Goal: Task Accomplishment & Management: Complete application form

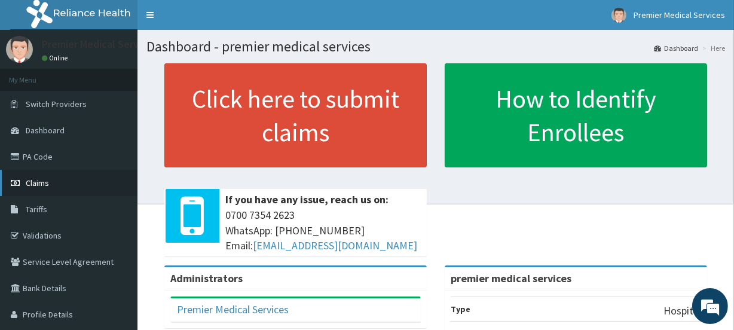
click at [57, 179] on link "Claims" at bounding box center [68, 183] width 137 height 26
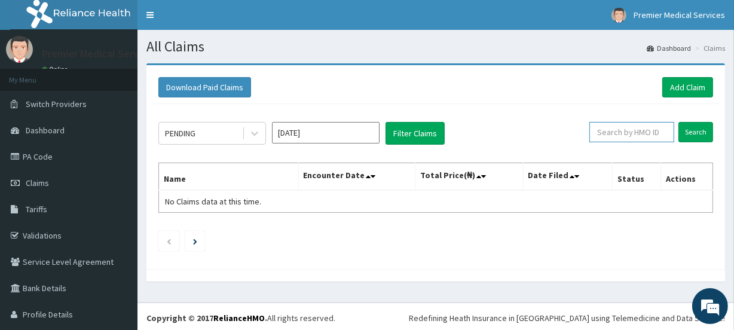
click at [632, 135] on input "text" at bounding box center [631, 132] width 85 height 20
paste input "sbl/10397/a"
type input "sbl/10397/a"
click at [678, 122] on input "Search" at bounding box center [695, 132] width 35 height 20
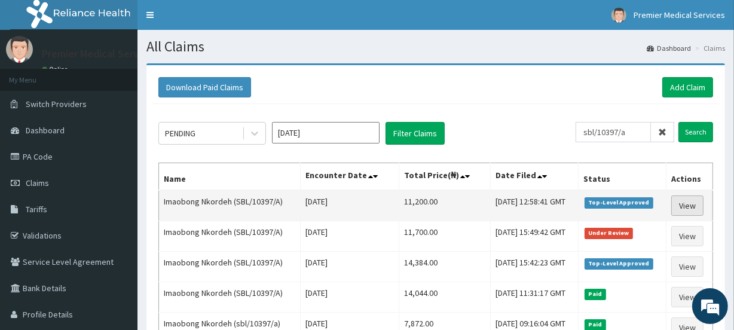
click at [684, 204] on link "View" at bounding box center [687, 205] width 32 height 20
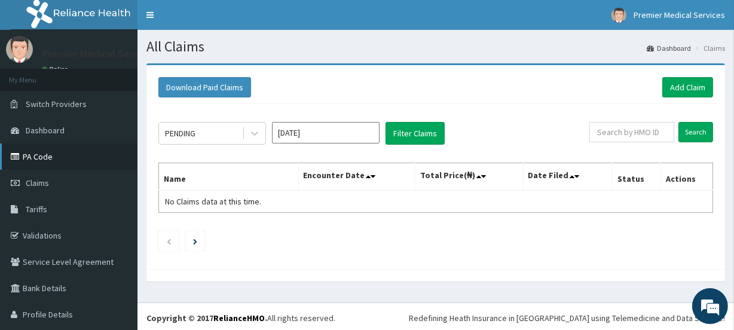
click at [48, 152] on link "PA Code" at bounding box center [68, 156] width 137 height 26
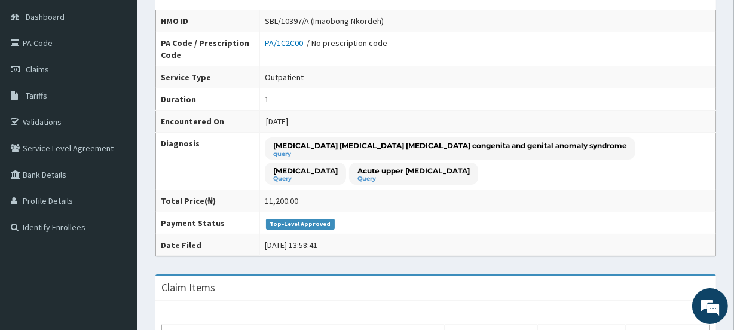
scroll to position [106, 0]
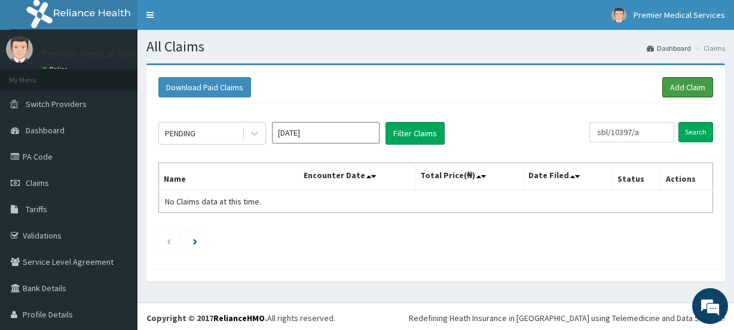
click at [681, 85] on link "Add Claim" at bounding box center [687, 87] width 51 height 20
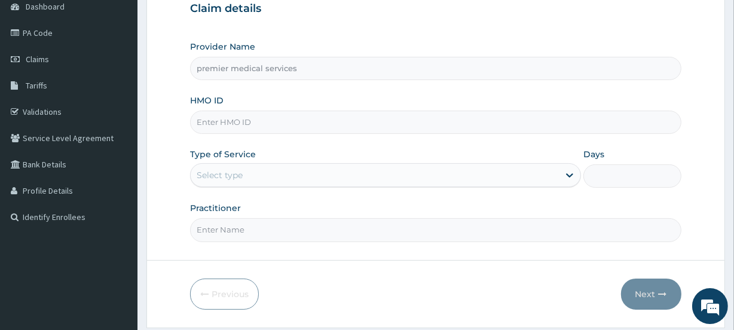
type input "premier medical services"
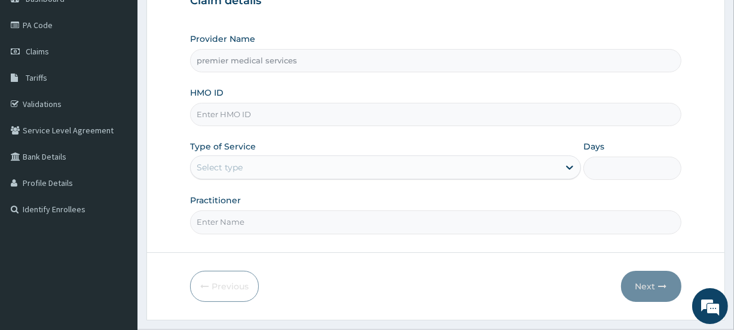
click at [376, 114] on input "HMO ID" at bounding box center [435, 114] width 491 height 23
paste input "sbl/10397/a"
type input "sbl/10397/a"
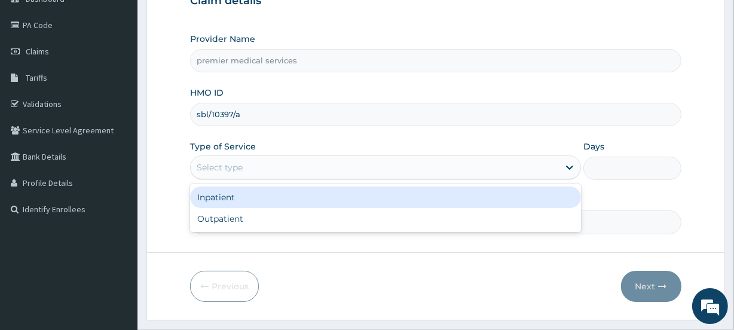
click at [388, 160] on div "Select type" at bounding box center [375, 167] width 368 height 19
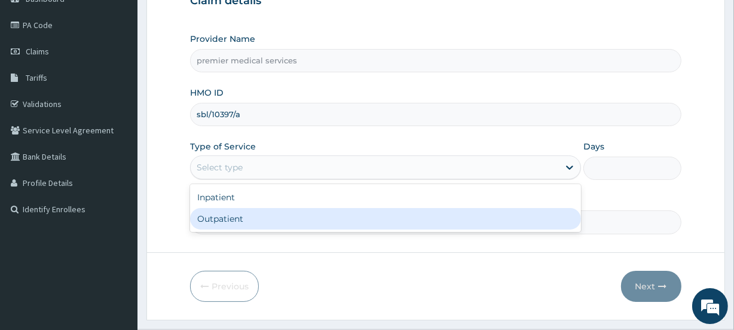
click at [332, 216] on div "Outpatient" at bounding box center [385, 219] width 391 height 22
type input "1"
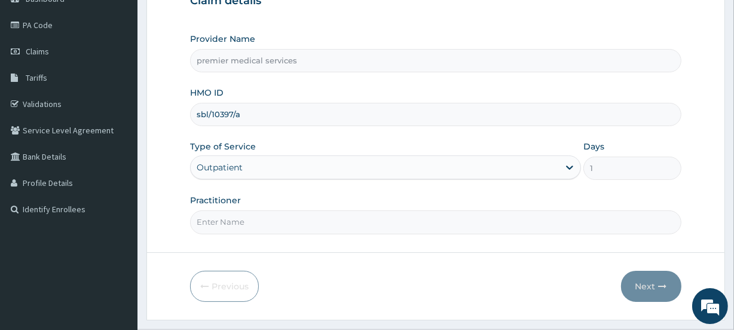
click at [317, 221] on input "Practitioner" at bounding box center [435, 221] width 491 height 23
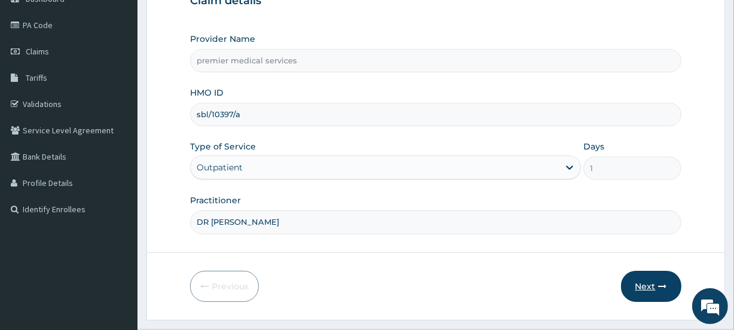
type input "DR NSISKAK UDOKANG"
click at [657, 272] on button "Next" at bounding box center [651, 286] width 60 height 31
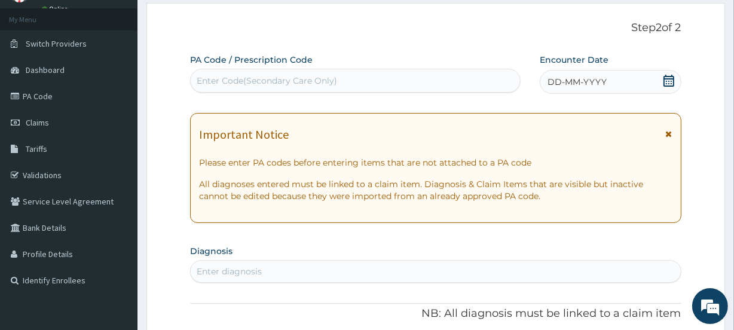
scroll to position [11, 0]
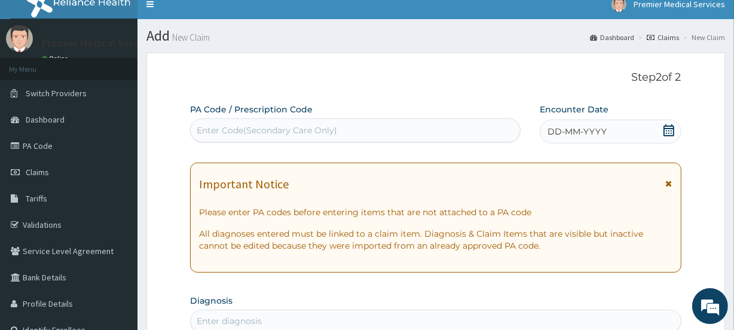
click at [434, 126] on div "Enter Code(Secondary Care Only)" at bounding box center [355, 130] width 329 height 19
paste input "PA/DD65AE"
type input "PA/DD65AE"
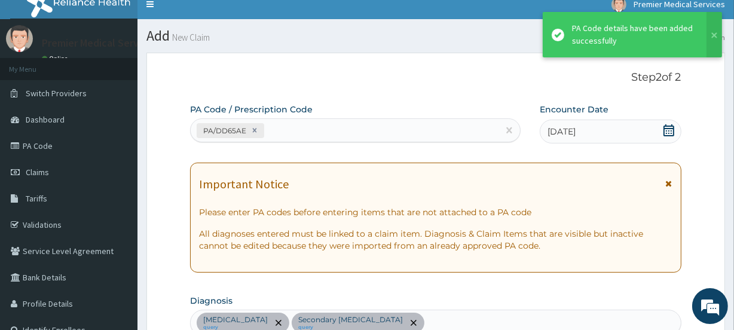
scroll to position [373, 0]
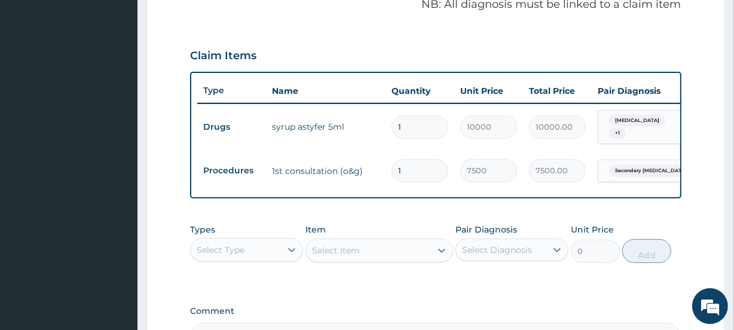
click at [269, 255] on div "Select Type" at bounding box center [236, 249] width 90 height 19
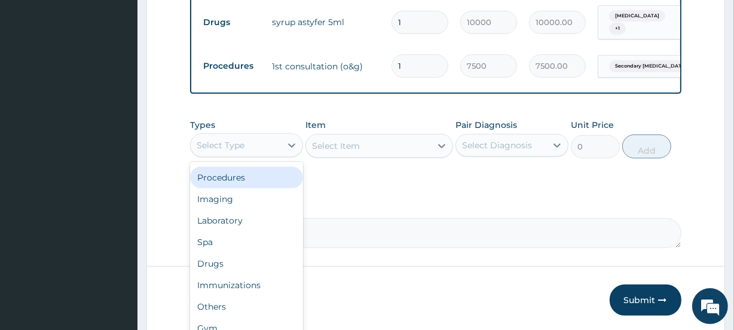
scroll to position [478, 0]
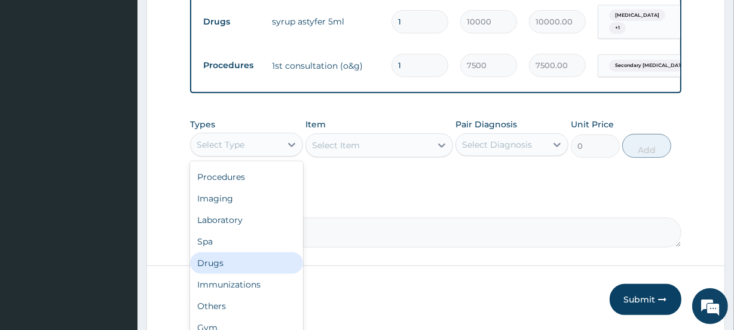
click at [215, 262] on div "Drugs" at bounding box center [246, 263] width 113 height 22
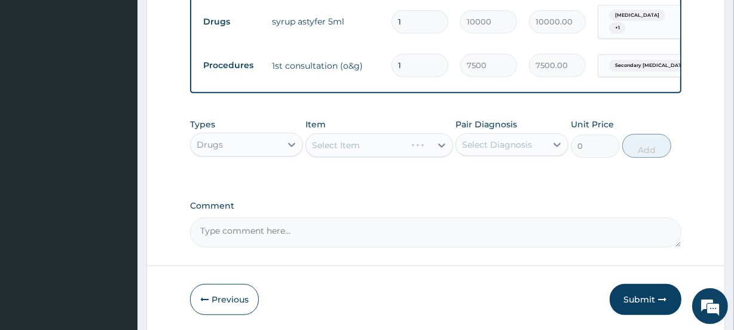
click at [363, 145] on div "Select Item" at bounding box center [378, 145] width 147 height 24
click at [439, 143] on icon at bounding box center [442, 145] width 12 height 12
click at [347, 155] on div "Select Item" at bounding box center [368, 145] width 124 height 19
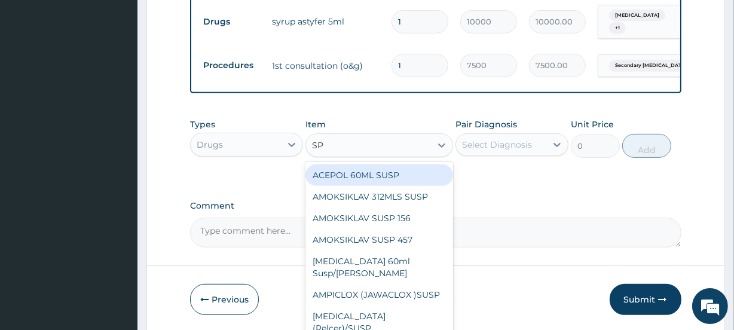
type input "SP"
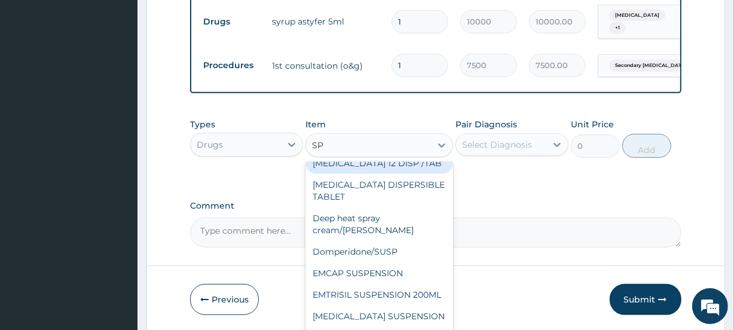
scroll to position [520, 0]
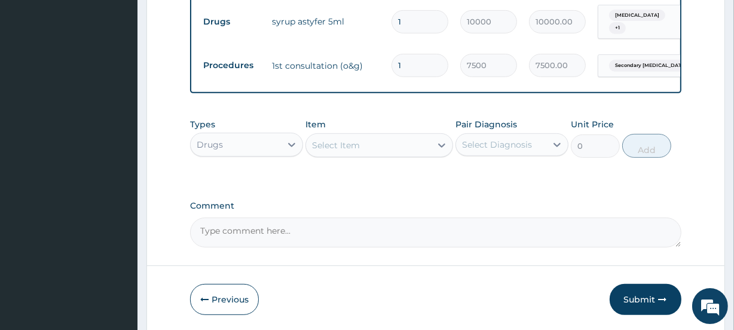
click at [353, 153] on div "Select Item" at bounding box center [368, 145] width 124 height 19
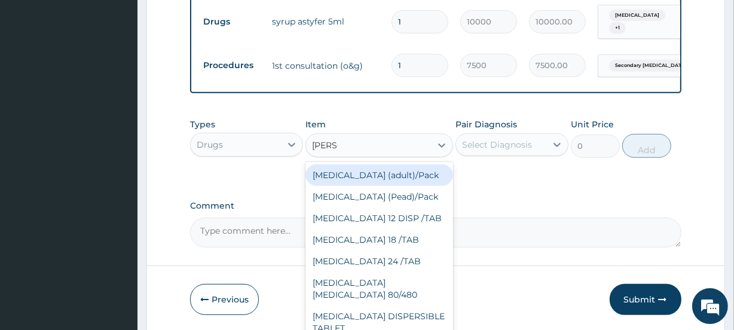
type input "COART"
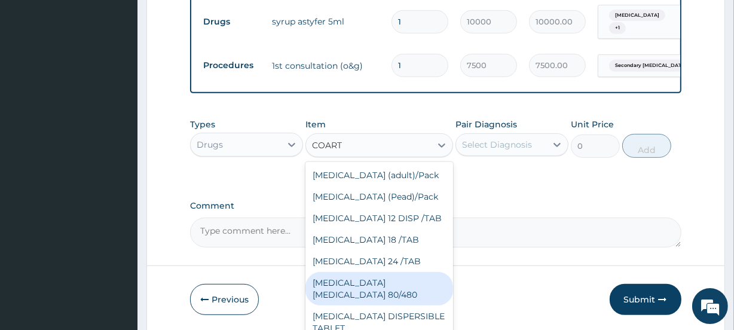
click at [380, 286] on div "COARTEM D TAB 80/480" at bounding box center [378, 288] width 147 height 33
type input "560"
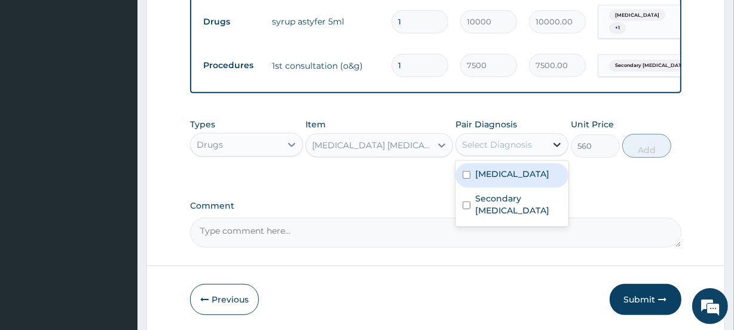
click at [551, 143] on icon at bounding box center [557, 145] width 12 height 12
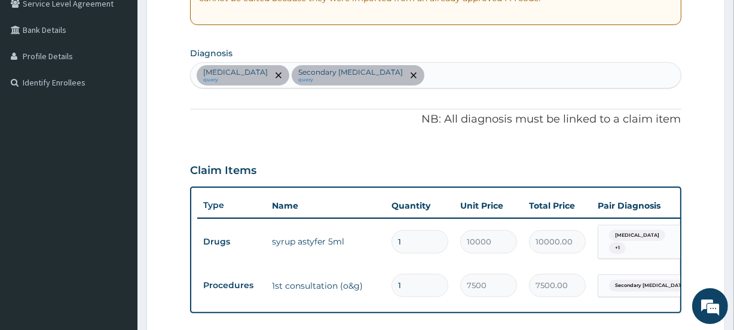
scroll to position [255, 0]
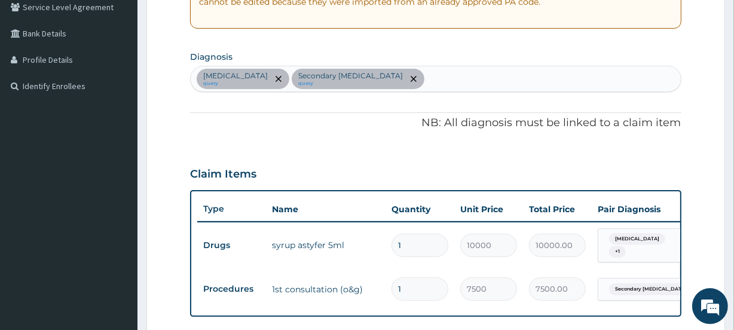
click at [454, 74] on div "Anemia query Secondary abdominal pregnancy query" at bounding box center [435, 78] width 489 height 25
type input "MALARIA"
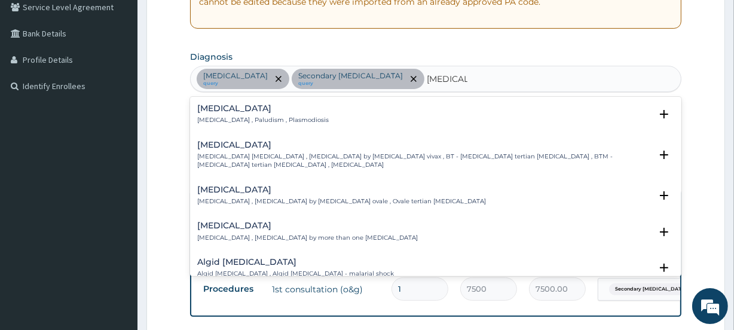
click at [307, 106] on div "Malaria Malaria , Paludism , Plasmodiosis" at bounding box center [435, 114] width 476 height 21
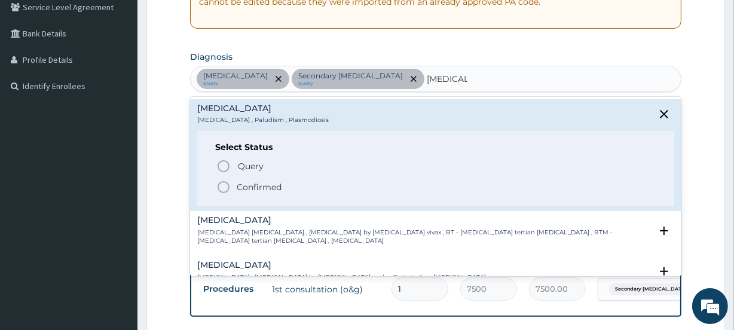
click at [266, 187] on p "Confirmed" at bounding box center [259, 187] width 45 height 12
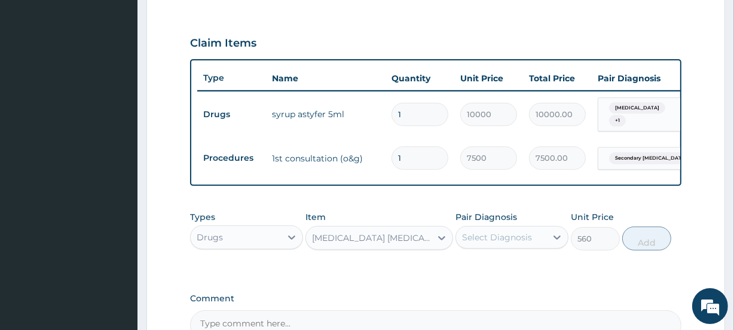
scroll to position [396, 0]
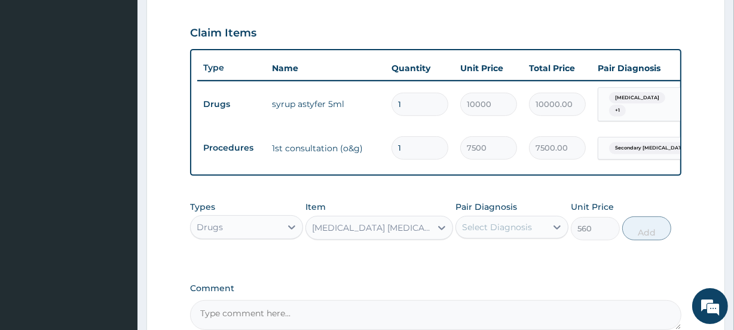
click at [486, 231] on div "Select Diagnosis" at bounding box center [497, 227] width 70 height 12
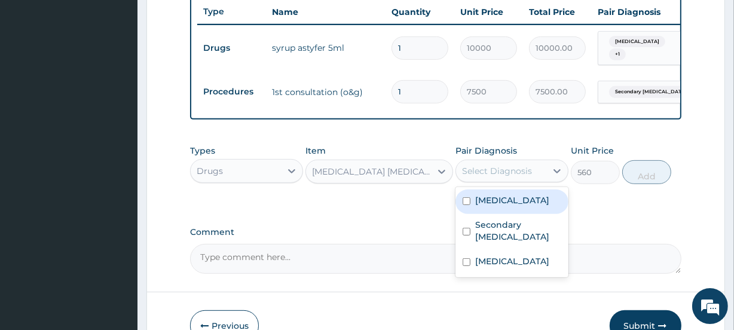
scroll to position [454, 0]
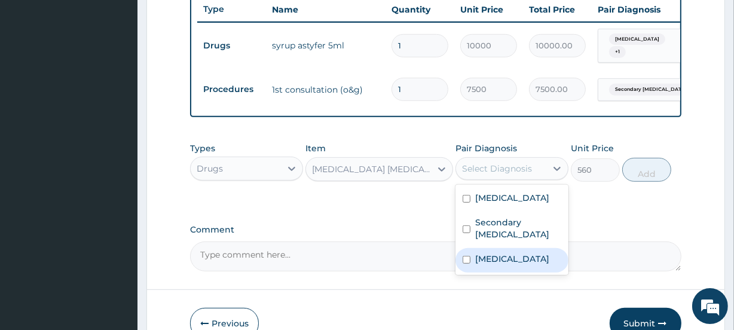
click at [485, 265] on label "Malaria" at bounding box center [512, 259] width 74 height 12
checkbox input "true"
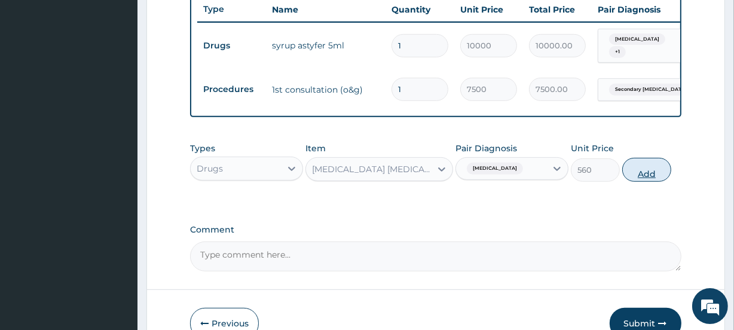
click at [623, 172] on button "Add" at bounding box center [646, 170] width 49 height 24
type input "0"
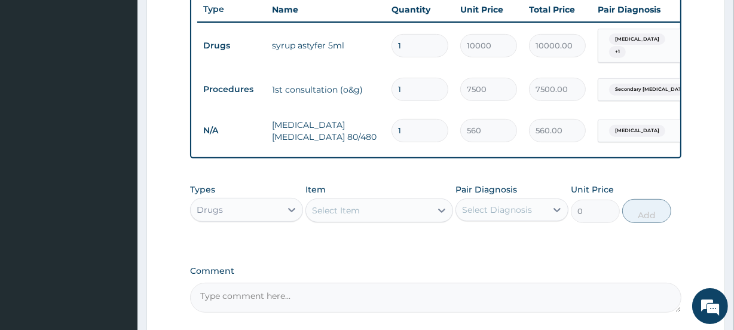
click at [231, 216] on div "Drugs" at bounding box center [236, 209] width 90 height 19
type input "V"
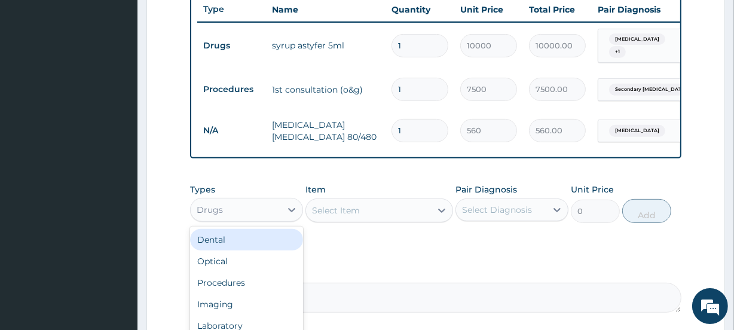
click at [347, 210] on div "Select Item" at bounding box center [336, 210] width 48 height 12
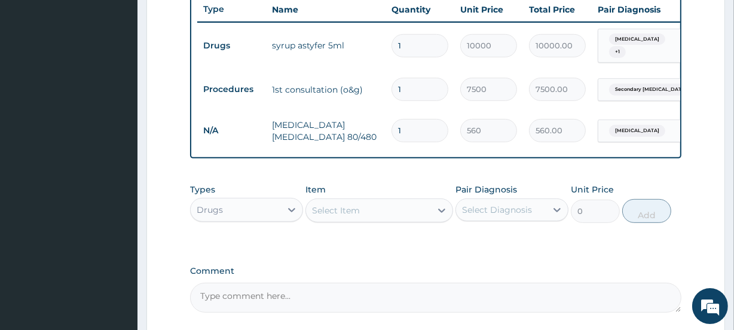
click at [347, 210] on div "Select Item" at bounding box center [336, 210] width 48 height 12
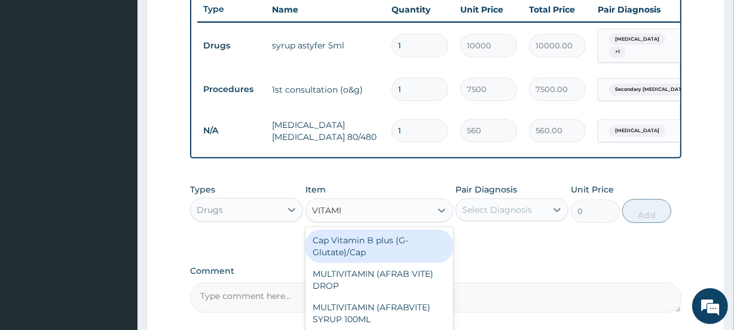
type input "VITAMIN"
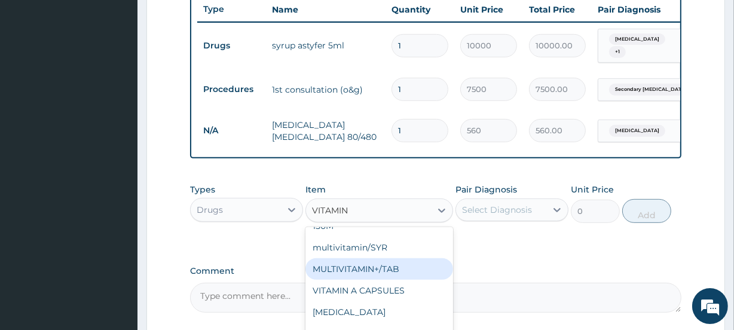
scroll to position [394, 0]
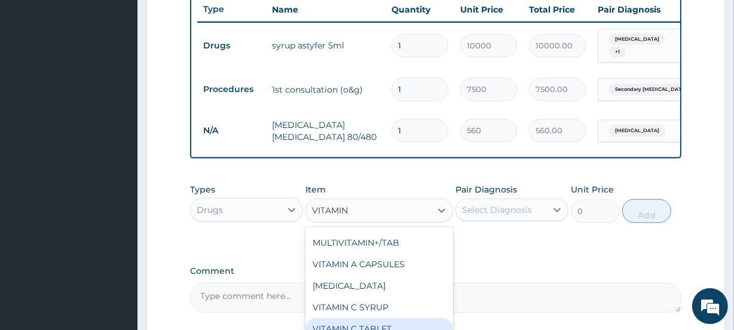
click at [377, 321] on div "VITAMIN C TABLET" at bounding box center [378, 329] width 147 height 22
type input "4"
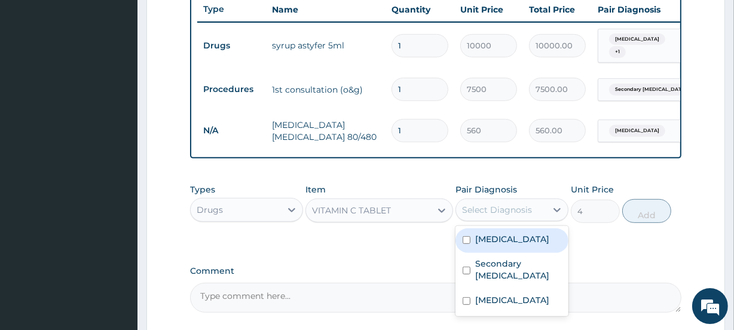
click at [535, 212] on div "Select Diagnosis" at bounding box center [501, 209] width 90 height 19
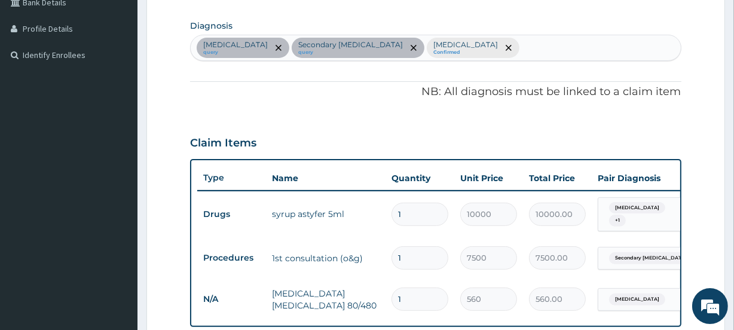
scroll to position [284, 0]
click at [537, 50] on div "Anemia query Secondary abdominal pregnancy query Malaria Confirmed" at bounding box center [435, 48] width 489 height 25
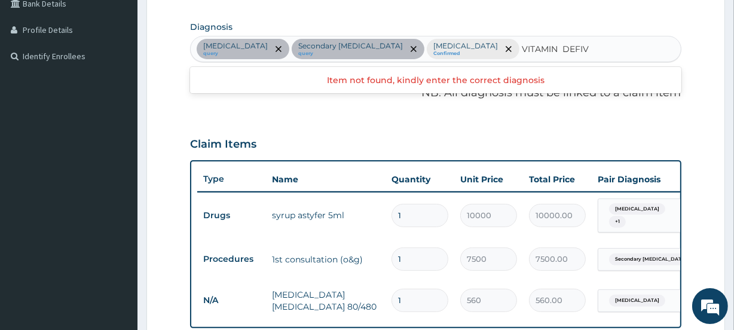
type input "VITAMIN DEFI"
drag, startPoint x: 537, startPoint y: 50, endPoint x: 517, endPoint y: 31, distance: 27.5
click at [517, 31] on section "Diagnosis option Malaria, selected. Use Up and Down to choose options, press En…" at bounding box center [435, 40] width 491 height 44
click at [520, 40] on div "Anemia query Secondary abdominal pregnancy query Malaria Confirmed" at bounding box center [435, 48] width 489 height 25
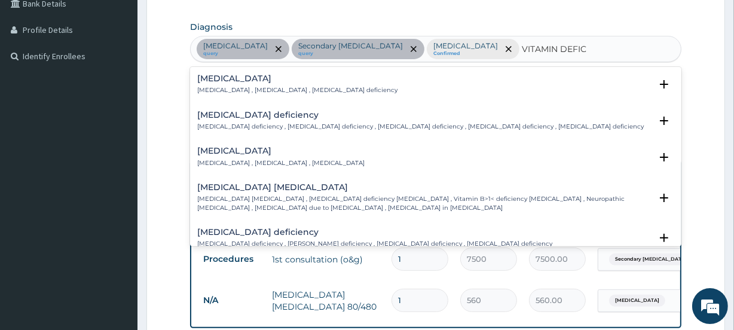
type input "VITAMIN DEFICI"
click at [295, 154] on h4 "Vitamin deficiency" at bounding box center [280, 150] width 167 height 9
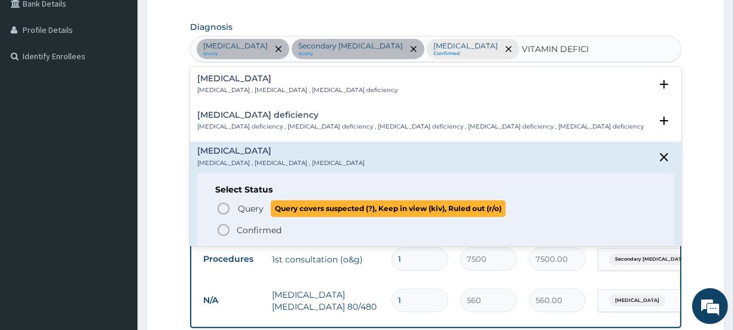
click at [277, 209] on span "Query covers suspected (?), Keep in view (kiv), Ruled out (r/o)" at bounding box center [388, 208] width 235 height 16
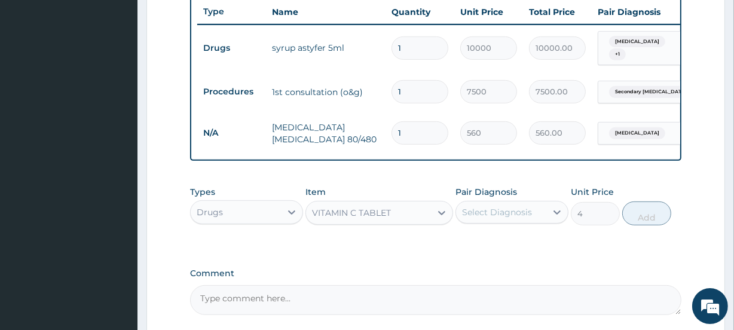
scroll to position [455, 0]
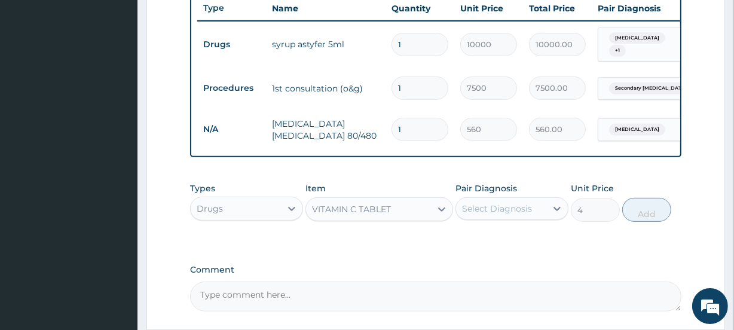
click at [528, 215] on div "Select Diagnosis" at bounding box center [497, 209] width 70 height 12
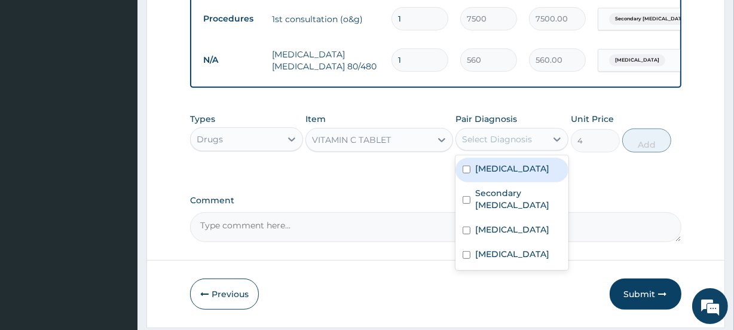
scroll to position [525, 0]
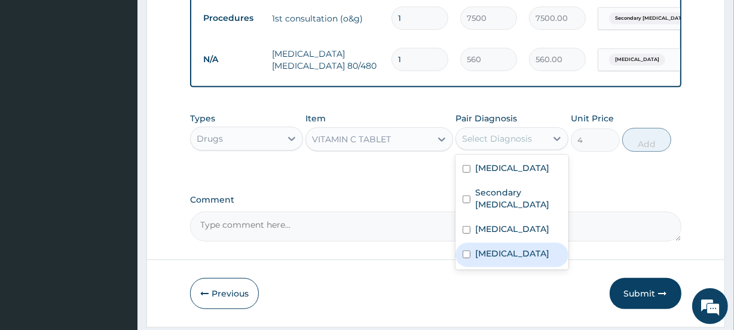
click at [537, 261] on div "Vitamin deficiency" at bounding box center [511, 255] width 113 height 24
checkbox input "true"
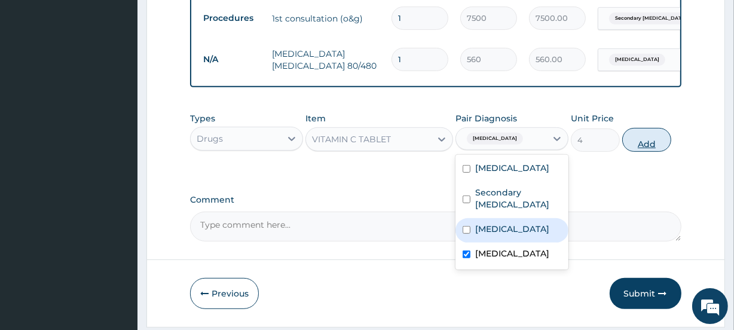
click at [647, 145] on button "Add" at bounding box center [646, 140] width 49 height 24
type input "0"
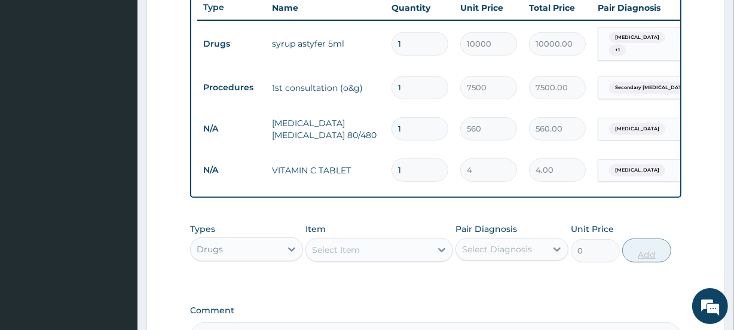
scroll to position [455, 0]
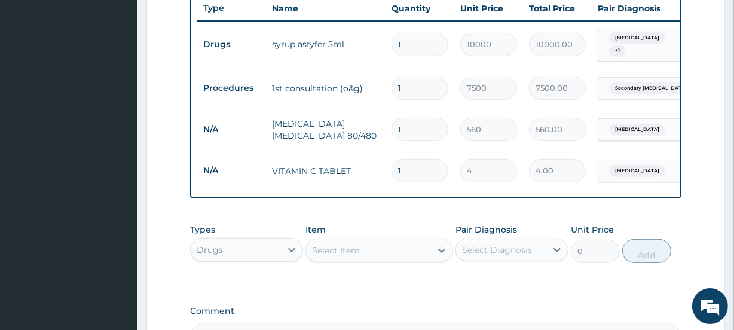
click at [421, 33] on input "1" at bounding box center [419, 44] width 57 height 23
type input "14"
type input "140000.00"
type input "1"
type input "10000.00"
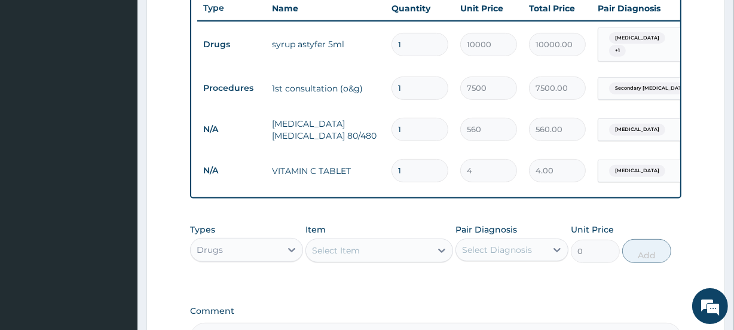
type input "0.00"
type input "1"
type input "10000.00"
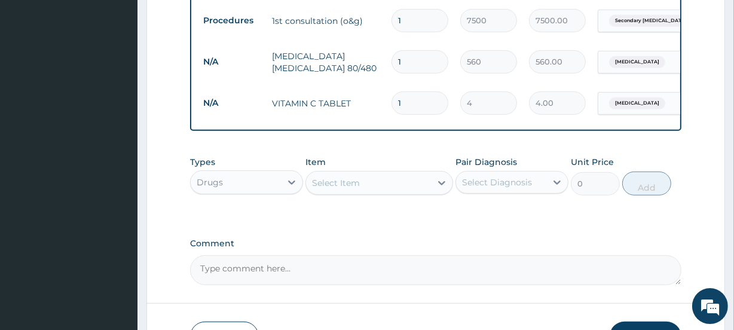
scroll to position [525, 0]
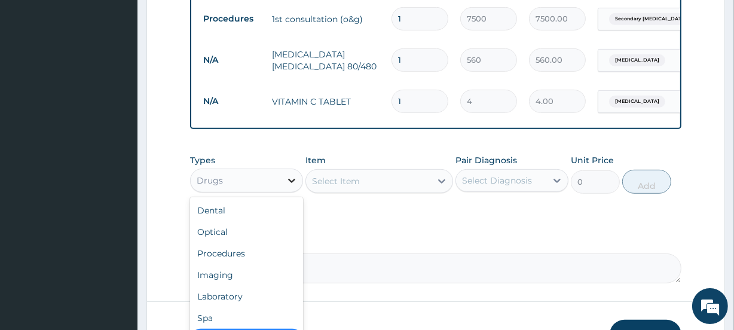
click at [289, 186] on icon at bounding box center [292, 180] width 12 height 12
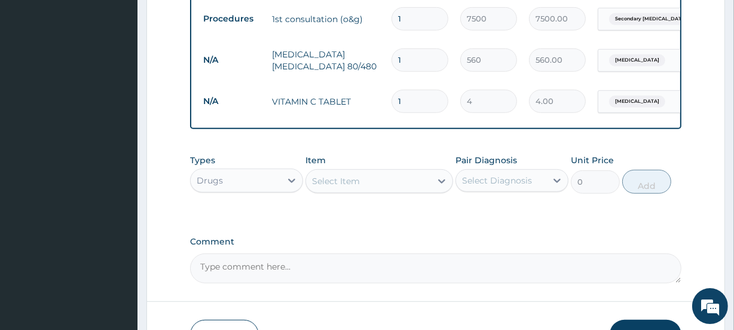
click at [429, 98] on input "1" at bounding box center [419, 101] width 57 height 23
type input "14"
type input "56.00"
type input "1"
type input "4.00"
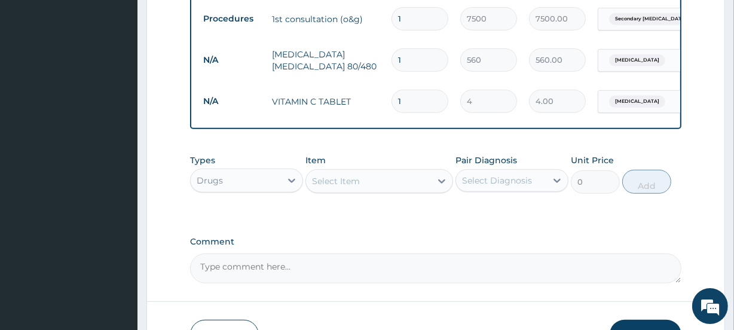
type input "0.00"
type input "2"
type input "8.00"
type input "21"
type input "84.00"
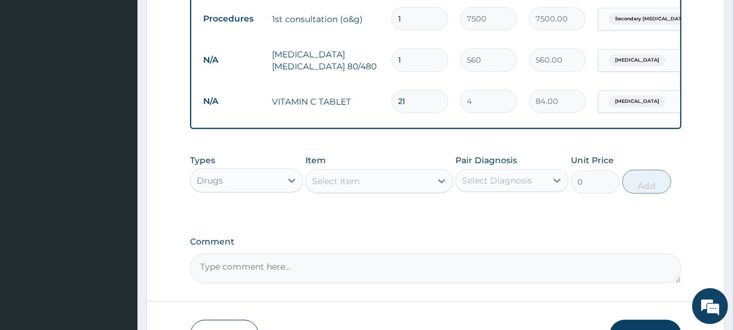
type input "21"
click at [422, 57] on input "1" at bounding box center [419, 59] width 57 height 23
type input "0.00"
type input "6"
type input "3360.00"
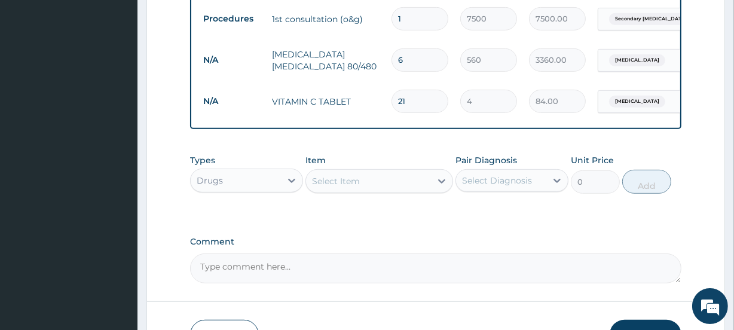
type input "9"
type input "5040.00"
type input "13"
type input "7280.00"
type input "14"
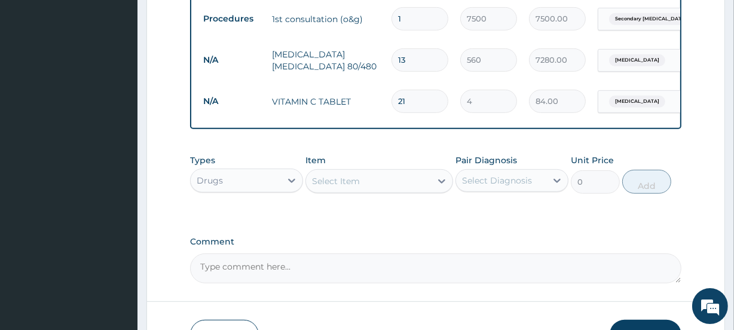
type input "7840.00"
type input "15"
type input "8400.00"
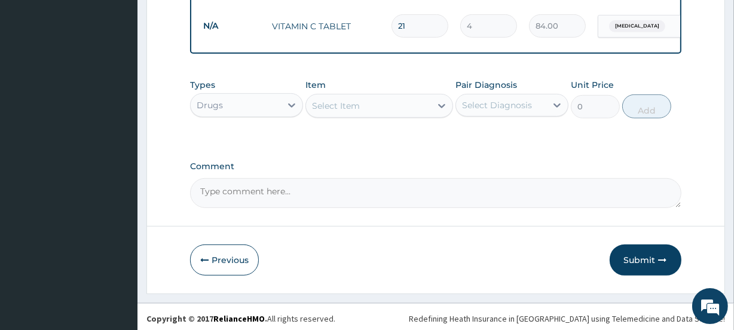
scroll to position [606, 0]
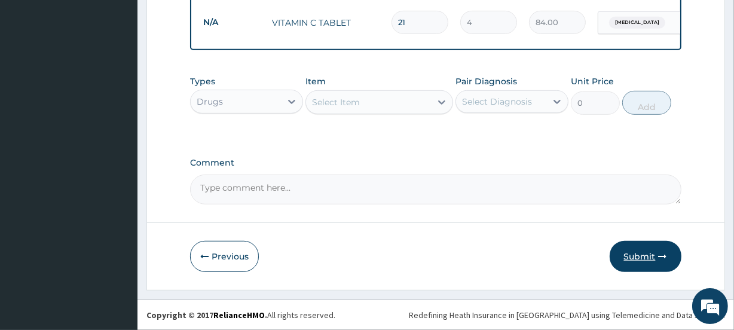
type input "15"
click at [640, 267] on button "Submit" at bounding box center [645, 256] width 72 height 31
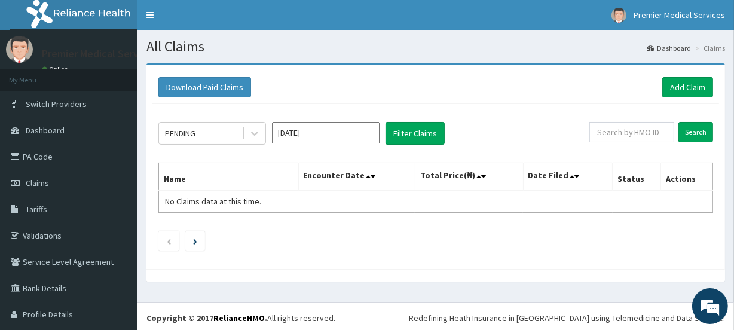
click at [290, 136] on input "[DATE]" at bounding box center [326, 133] width 108 height 22
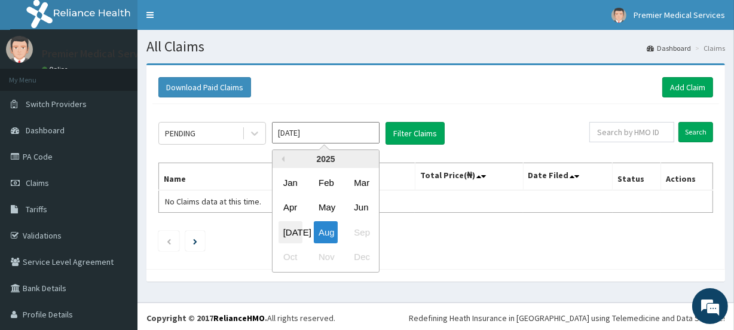
click at [287, 229] on div "[DATE]" at bounding box center [290, 232] width 24 height 22
type input "[DATE]"
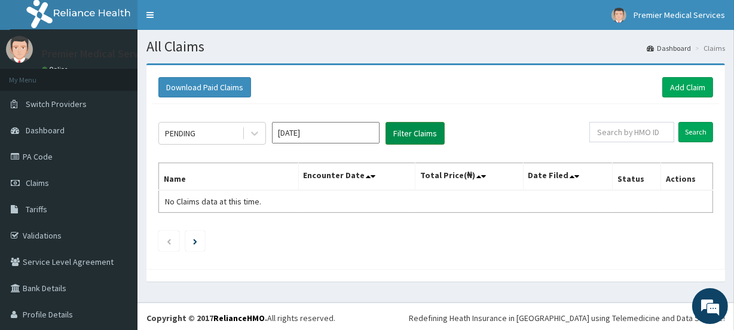
click at [400, 132] on button "Filter Claims" at bounding box center [414, 133] width 59 height 23
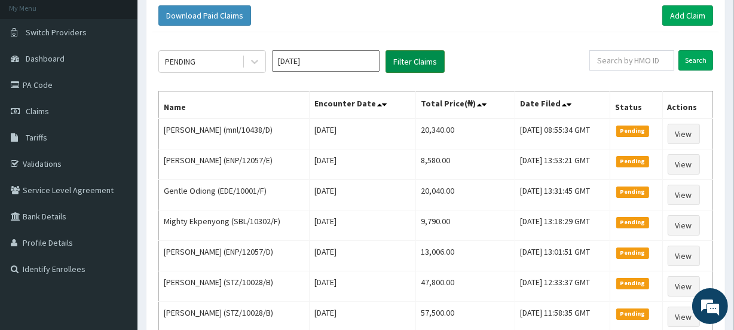
scroll to position [55, 0]
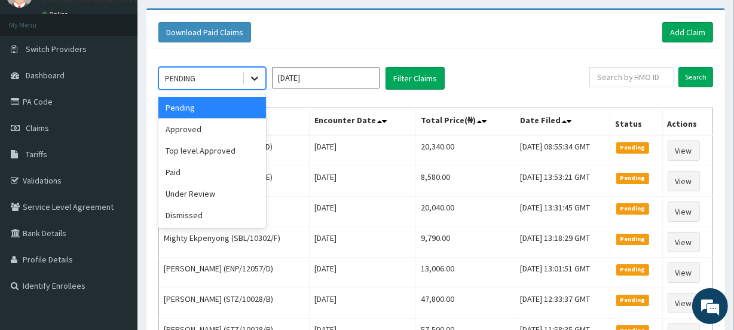
click at [255, 75] on icon at bounding box center [255, 78] width 12 height 12
click at [175, 208] on div "Dismissed" at bounding box center [212, 215] width 108 height 22
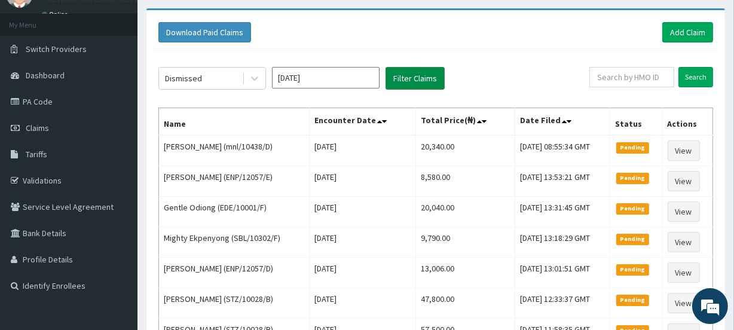
click at [402, 70] on button "Filter Claims" at bounding box center [414, 78] width 59 height 23
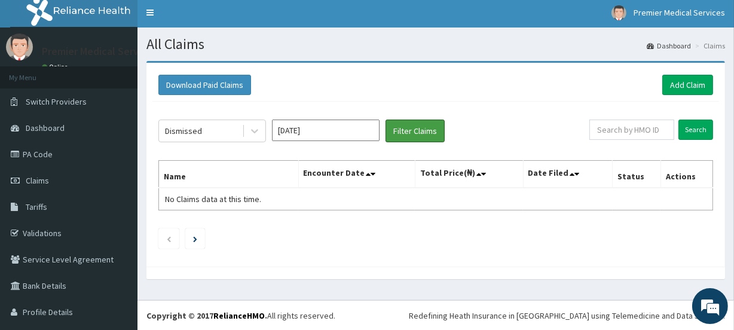
scroll to position [27, 0]
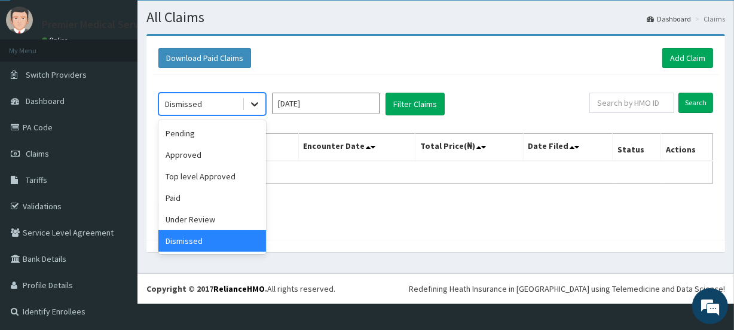
click at [251, 110] on div at bounding box center [255, 104] width 22 height 22
click at [199, 137] on div "Pending" at bounding box center [212, 133] width 108 height 22
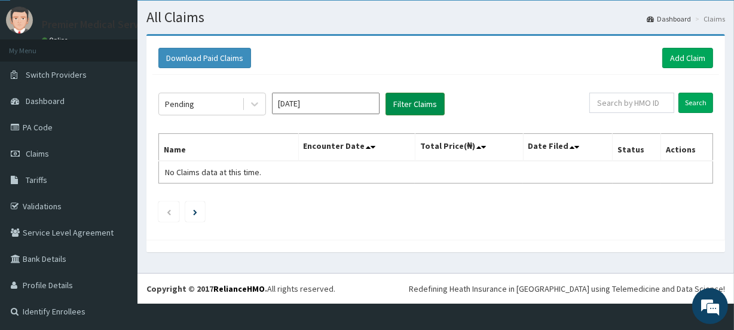
click at [431, 100] on button "Filter Claims" at bounding box center [414, 104] width 59 height 23
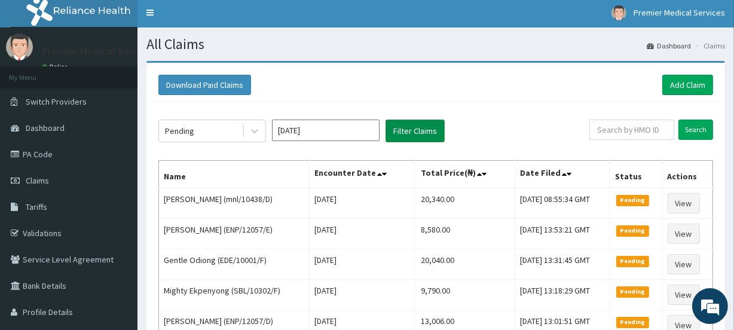
scroll to position [30, 0]
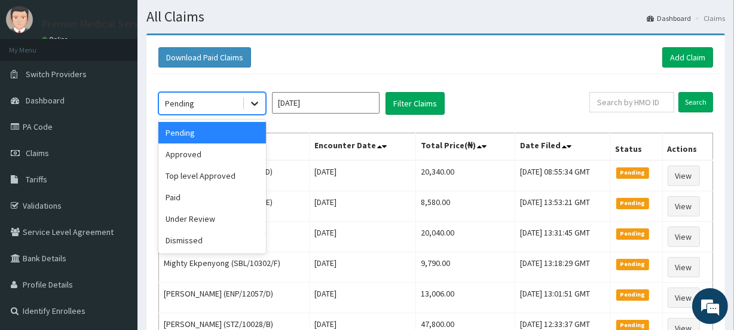
click at [253, 101] on icon at bounding box center [255, 103] width 12 height 12
click at [198, 161] on div "Approved" at bounding box center [212, 154] width 108 height 22
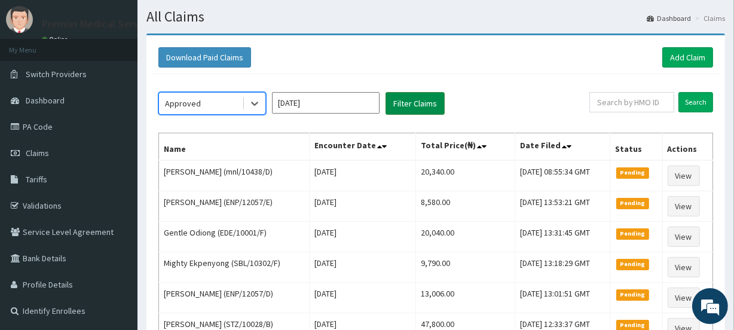
click at [388, 94] on button "Filter Claims" at bounding box center [414, 103] width 59 height 23
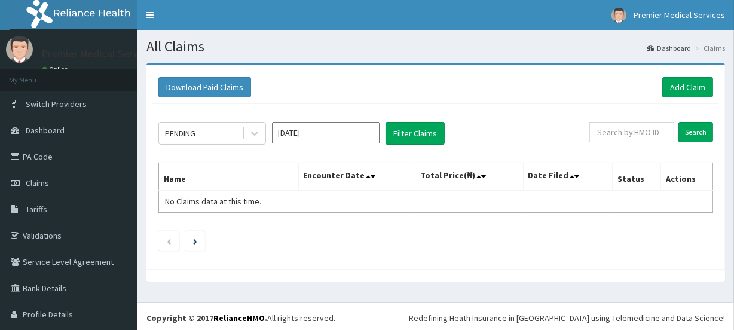
scroll to position [2, 0]
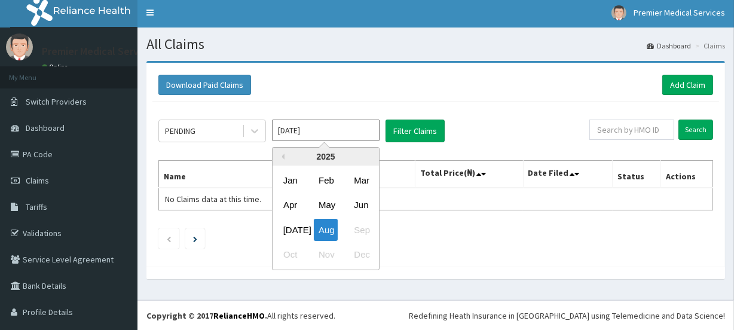
click at [314, 134] on input "[DATE]" at bounding box center [326, 131] width 108 height 22
click at [295, 225] on div "[DATE]" at bounding box center [290, 230] width 24 height 22
type input "[DATE]"
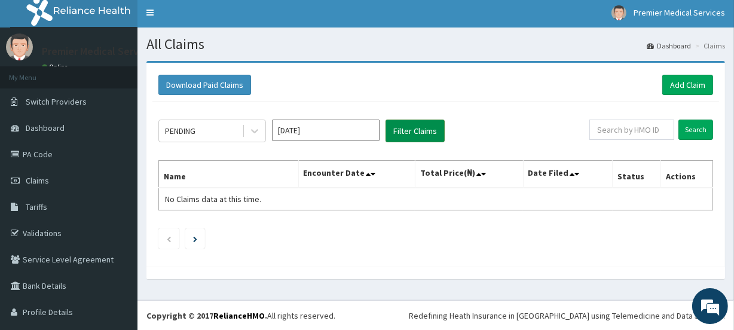
click at [423, 131] on button "Filter Claims" at bounding box center [414, 131] width 59 height 23
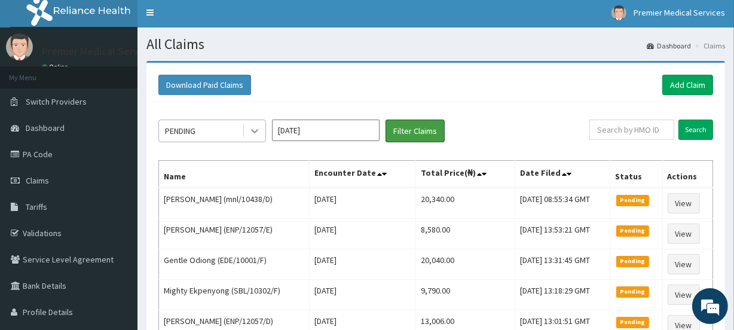
scroll to position [0, 0]
click at [255, 128] on icon at bounding box center [255, 131] width 12 height 12
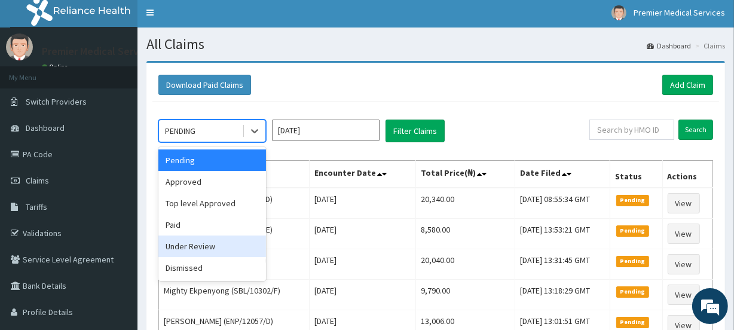
click at [189, 235] on div "Under Review" at bounding box center [212, 246] width 108 height 22
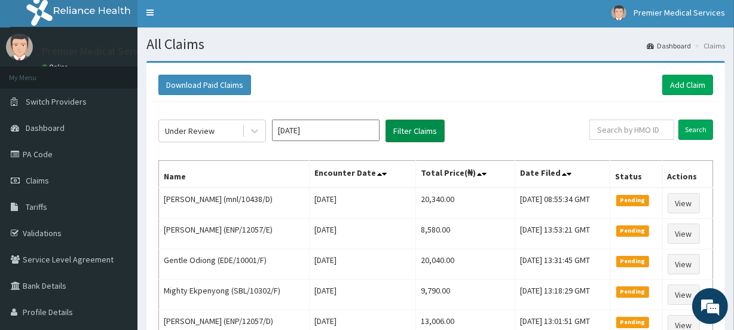
click at [415, 132] on button "Filter Claims" at bounding box center [414, 131] width 59 height 23
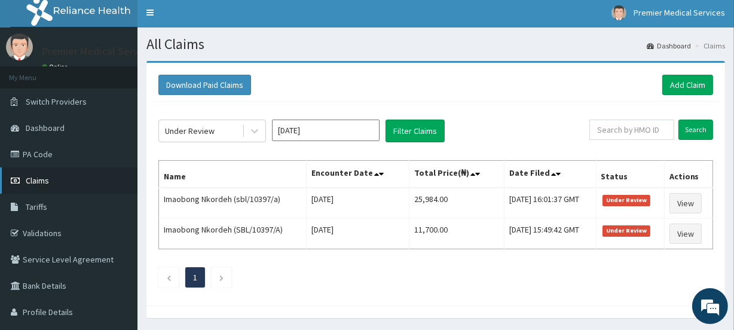
click at [24, 190] on link "Claims" at bounding box center [68, 180] width 137 height 26
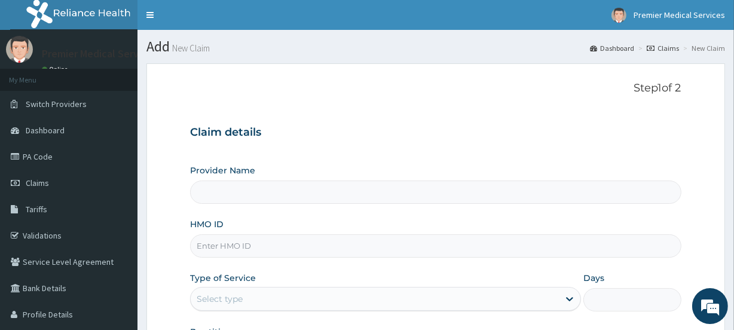
type input "premier medical services"
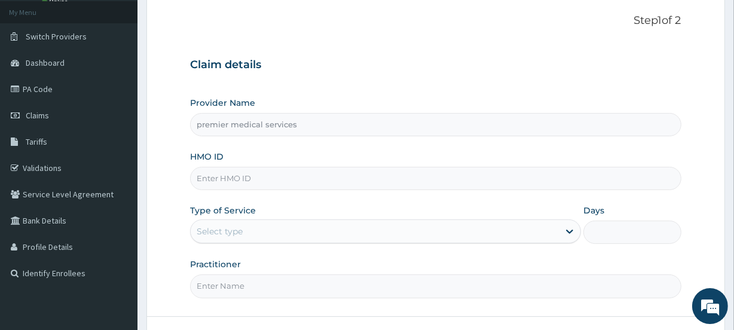
scroll to position [102, 0]
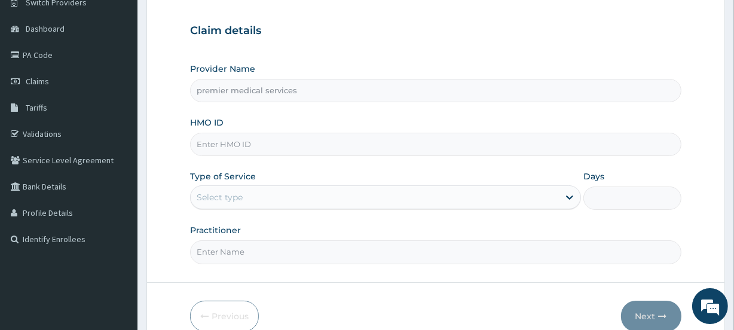
click at [375, 190] on div "Select type" at bounding box center [375, 197] width 368 height 19
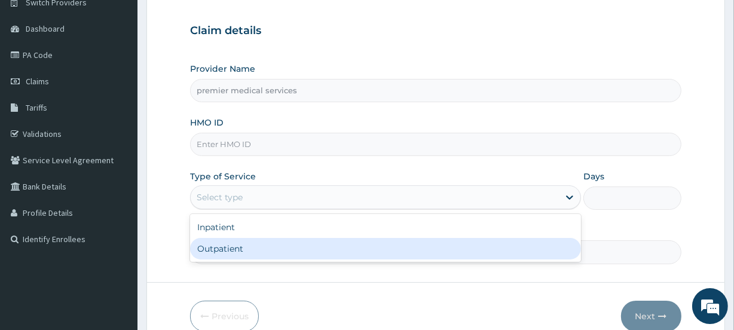
click at [314, 256] on div "Outpatient" at bounding box center [385, 249] width 391 height 22
type input "1"
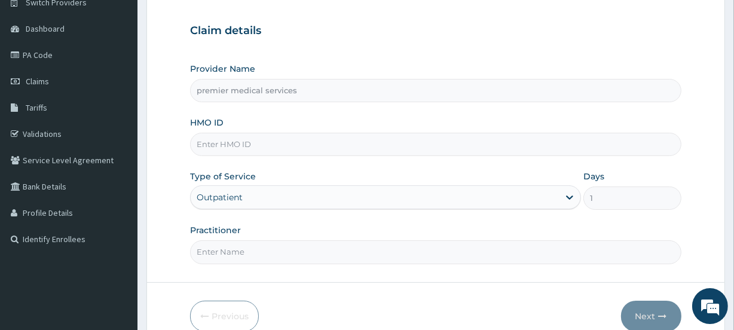
click at [314, 256] on input "Practitioner" at bounding box center [435, 251] width 491 height 23
type input "DR NSIKAK UDOKANG"
click at [351, 139] on input "HMO ID" at bounding box center [435, 144] width 491 height 23
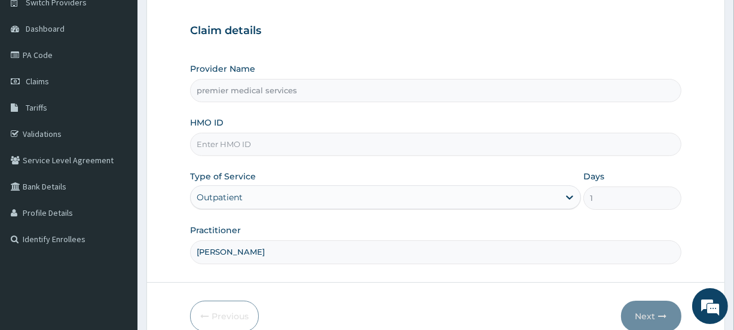
paste input "stz/10104/d"
type input "stz/10104/d"
click at [667, 319] on button "Next" at bounding box center [651, 316] width 60 height 31
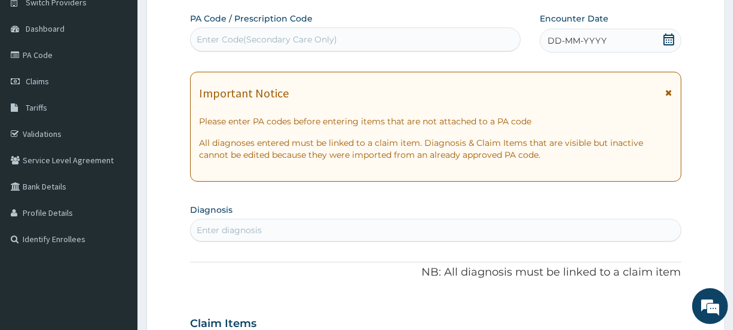
click at [409, 40] on div "Enter Code(Secondary Care Only)" at bounding box center [355, 39] width 329 height 19
paste input "PA/17855F"
type input "PA/17855F"
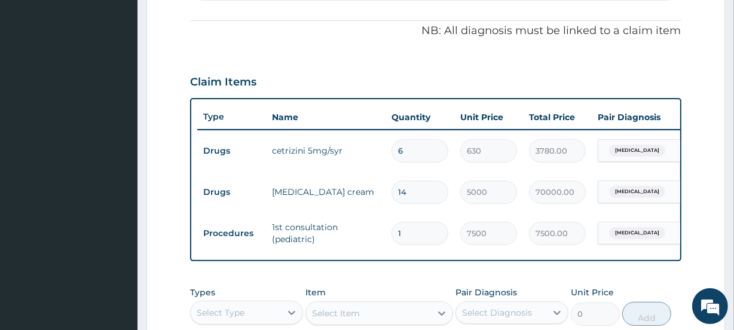
scroll to position [347, 0]
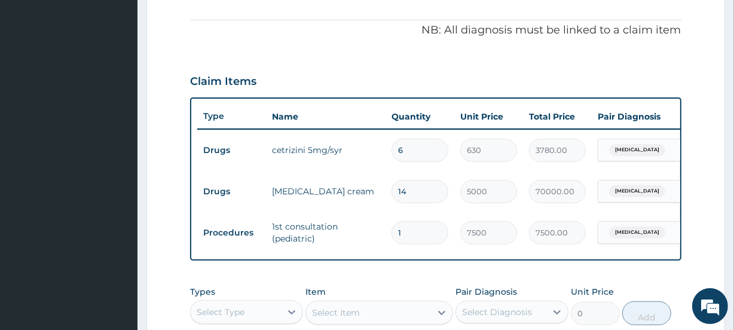
click at [410, 197] on input "14" at bounding box center [419, 191] width 57 height 23
type input "1"
type input "5000.00"
type input "0.00"
type input "1"
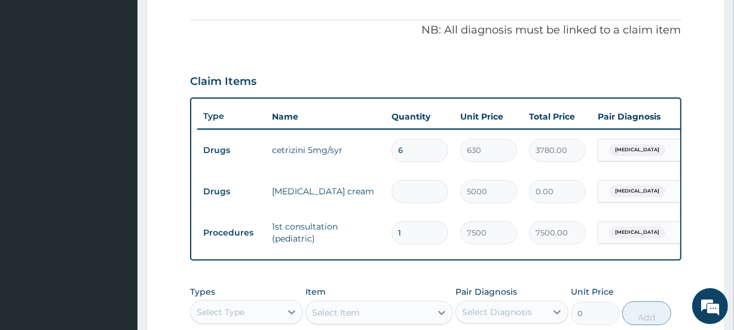
type input "5000.00"
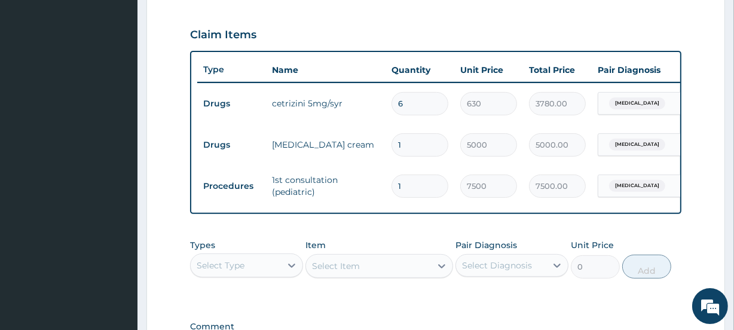
scroll to position [394, 0]
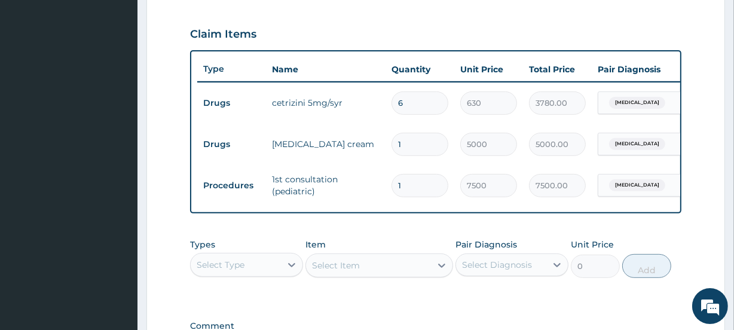
type input "1"
click at [262, 268] on div "Select Type" at bounding box center [236, 264] width 90 height 19
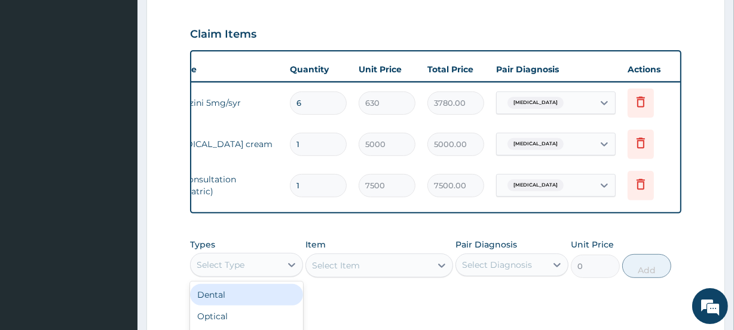
scroll to position [0, 108]
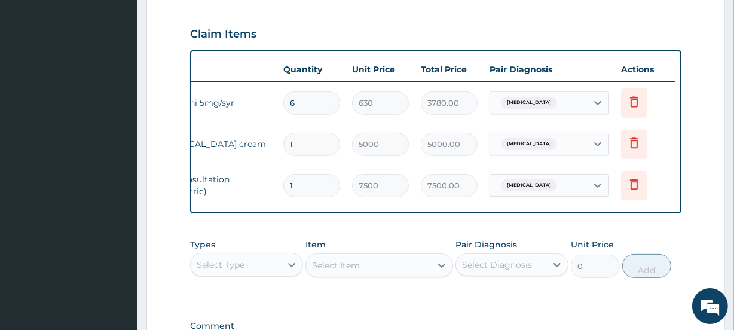
click at [311, 102] on input "6" at bounding box center [311, 102] width 57 height 23
type input "0.00"
type input "1"
type input "630.00"
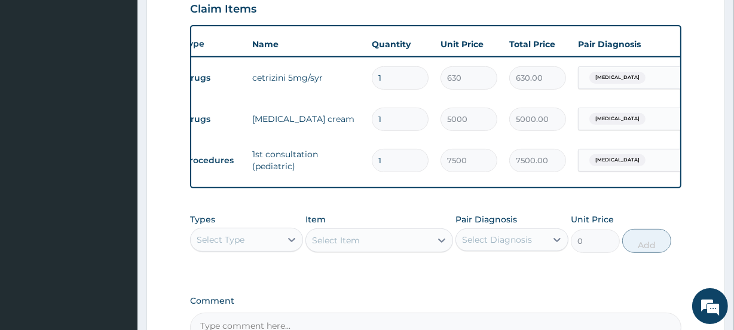
scroll to position [0, 21]
type input "1"
click at [414, 252] on div "Select Item" at bounding box center [378, 240] width 147 height 24
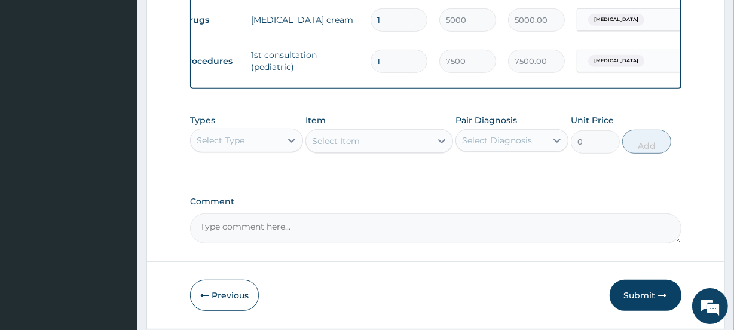
scroll to position [565, 0]
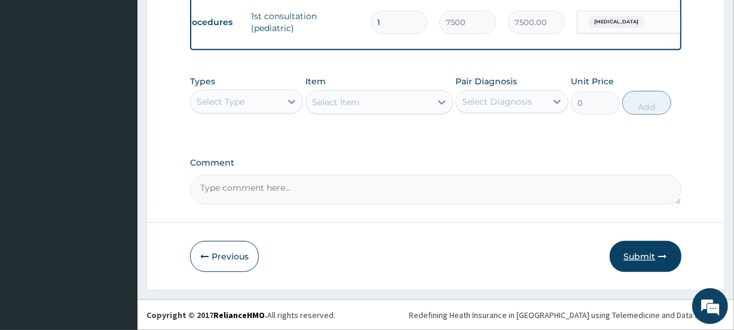
click at [635, 254] on button "Submit" at bounding box center [645, 256] width 72 height 31
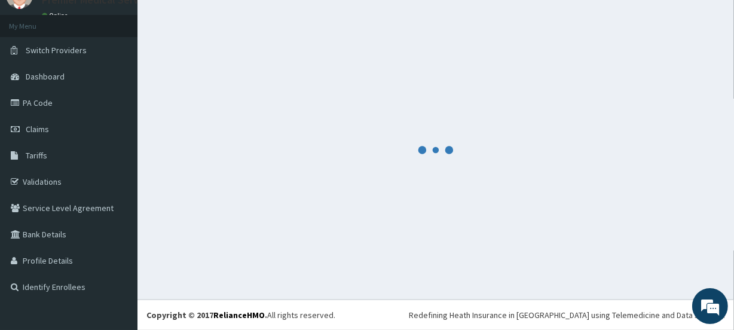
scroll to position [53, 0]
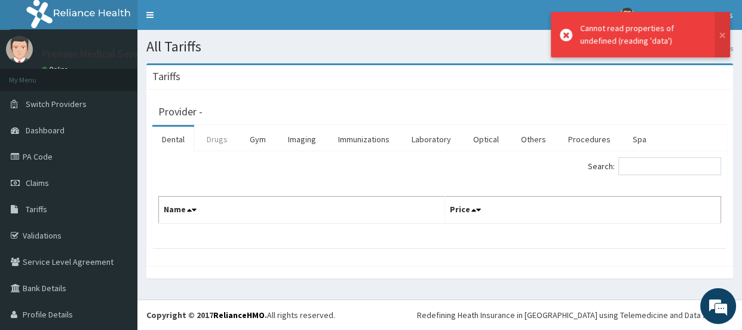
click at [211, 136] on link "Drugs" at bounding box center [217, 139] width 40 height 25
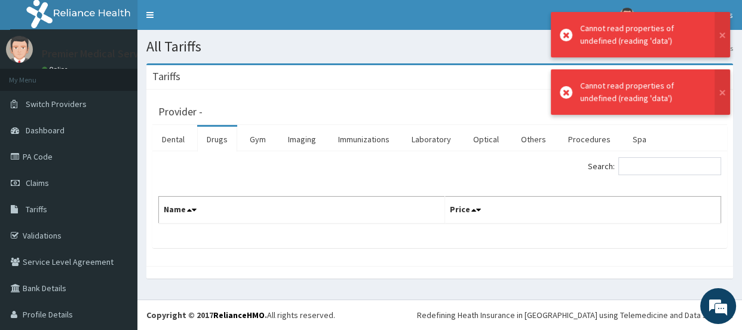
click at [661, 174] on div "Search:" at bounding box center [585, 167] width 272 height 21
click at [663, 169] on div "Search:" at bounding box center [585, 167] width 272 height 21
click at [663, 169] on input "Search:" at bounding box center [669, 166] width 103 height 18
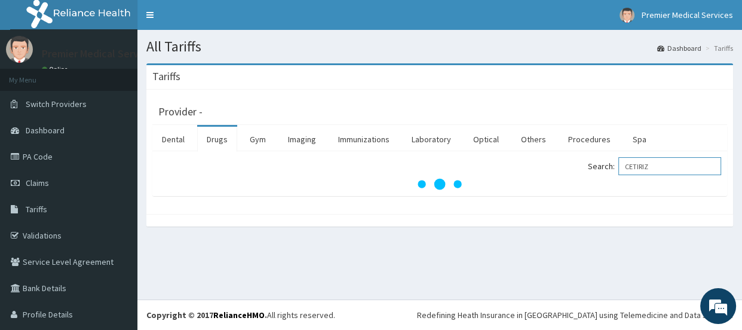
type input "CETIRIZ"
